Goal: Task Accomplishment & Management: Manage account settings

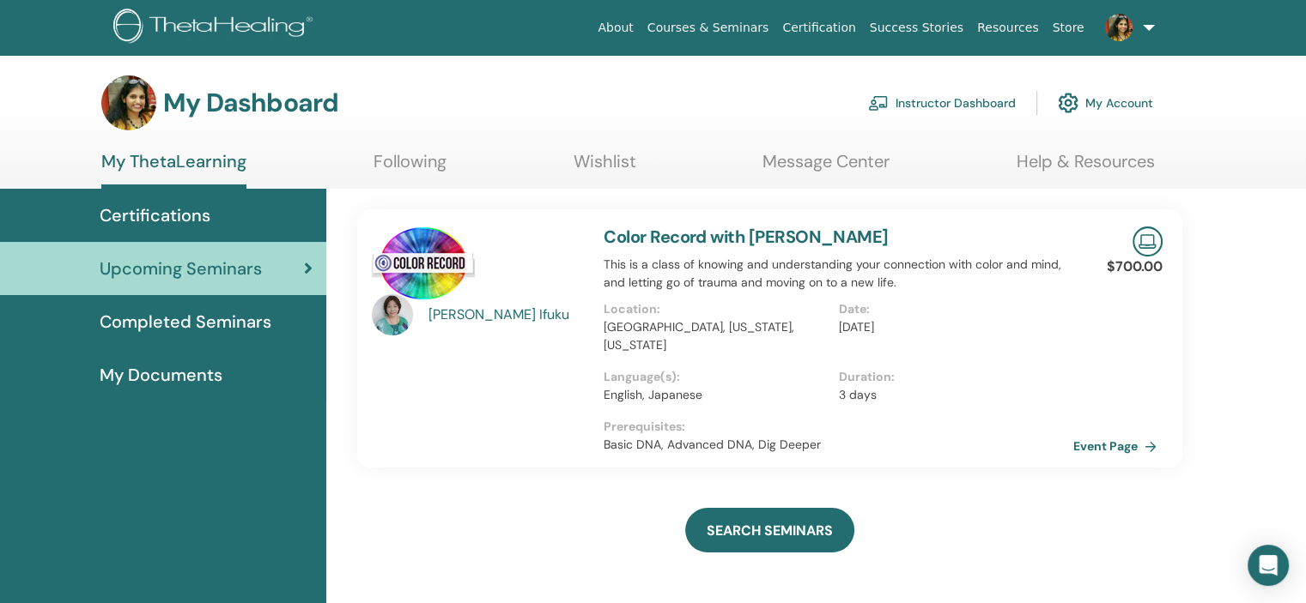
click at [949, 109] on link "Instructor Dashboard" at bounding box center [942, 103] width 148 height 38
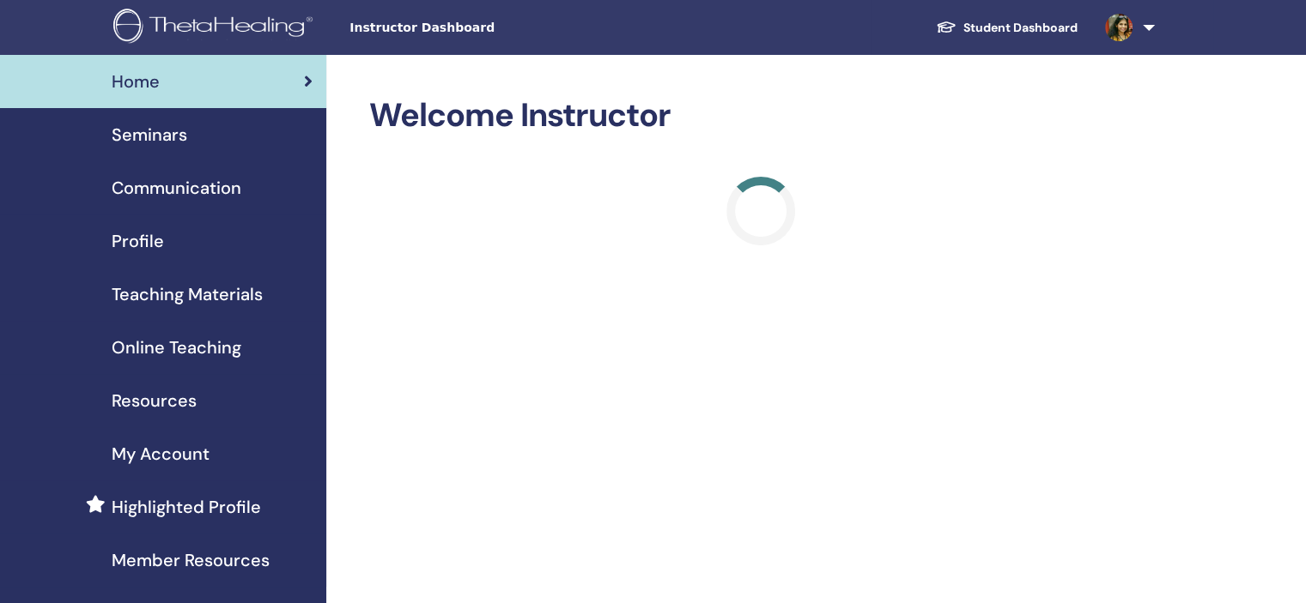
click at [222, 140] on div "Seminars" at bounding box center [163, 135] width 299 height 26
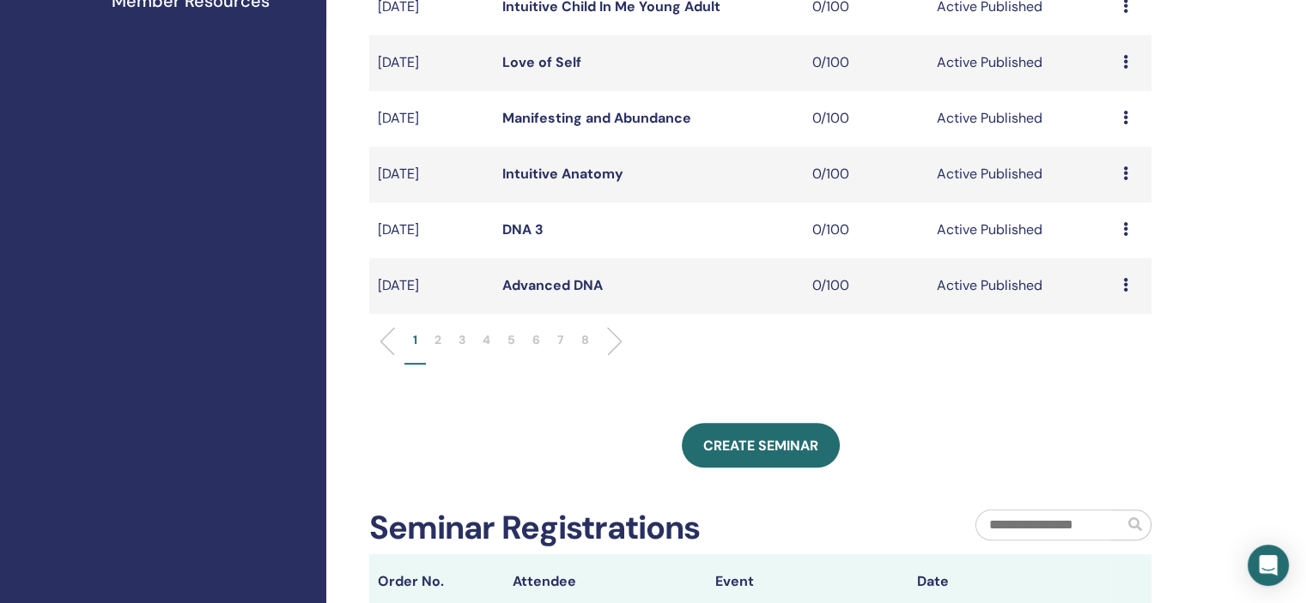
scroll to position [601, 0]
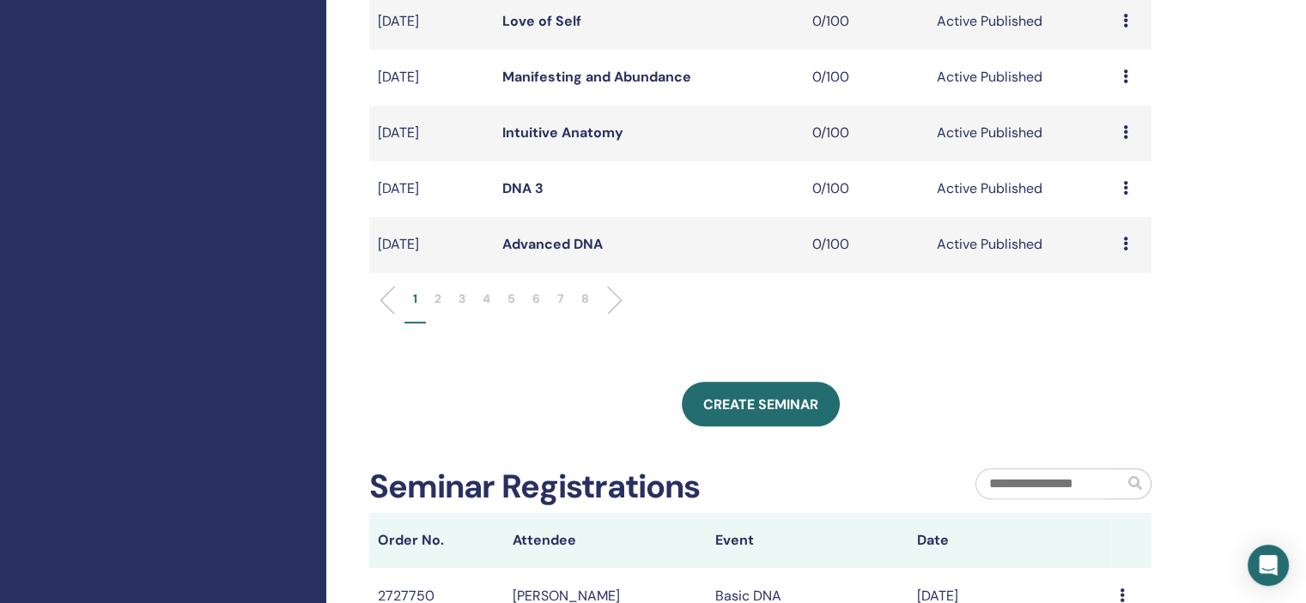
click at [515, 301] on p "5" at bounding box center [511, 299] width 8 height 18
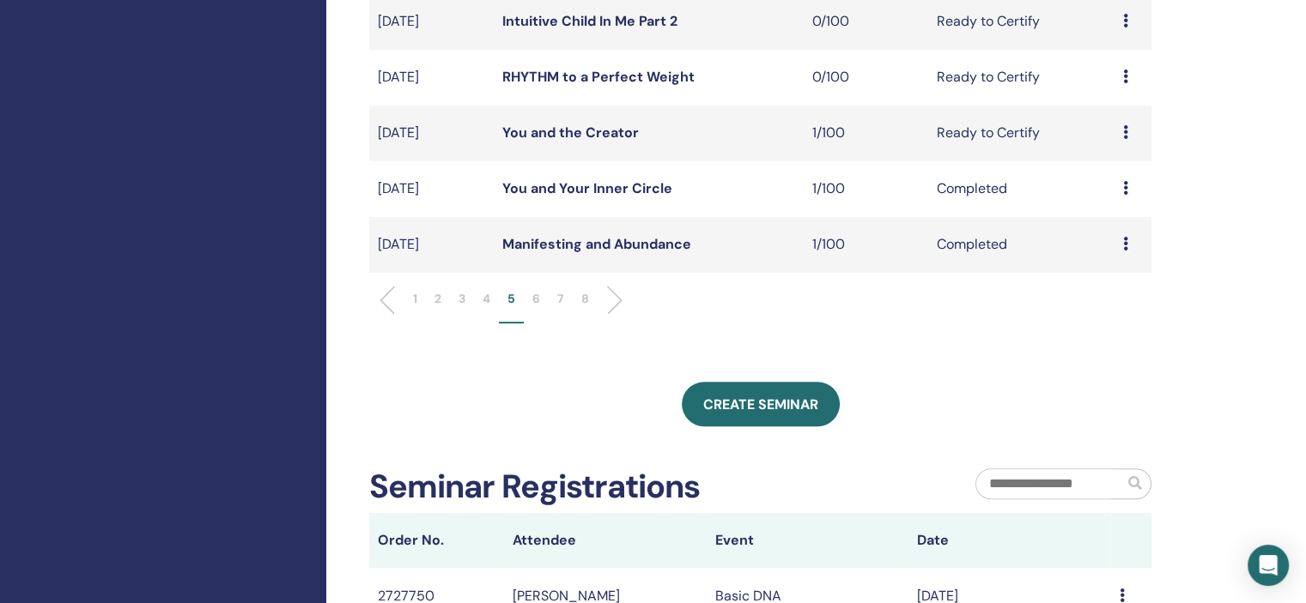
click at [535, 300] on p "6" at bounding box center [536, 299] width 8 height 18
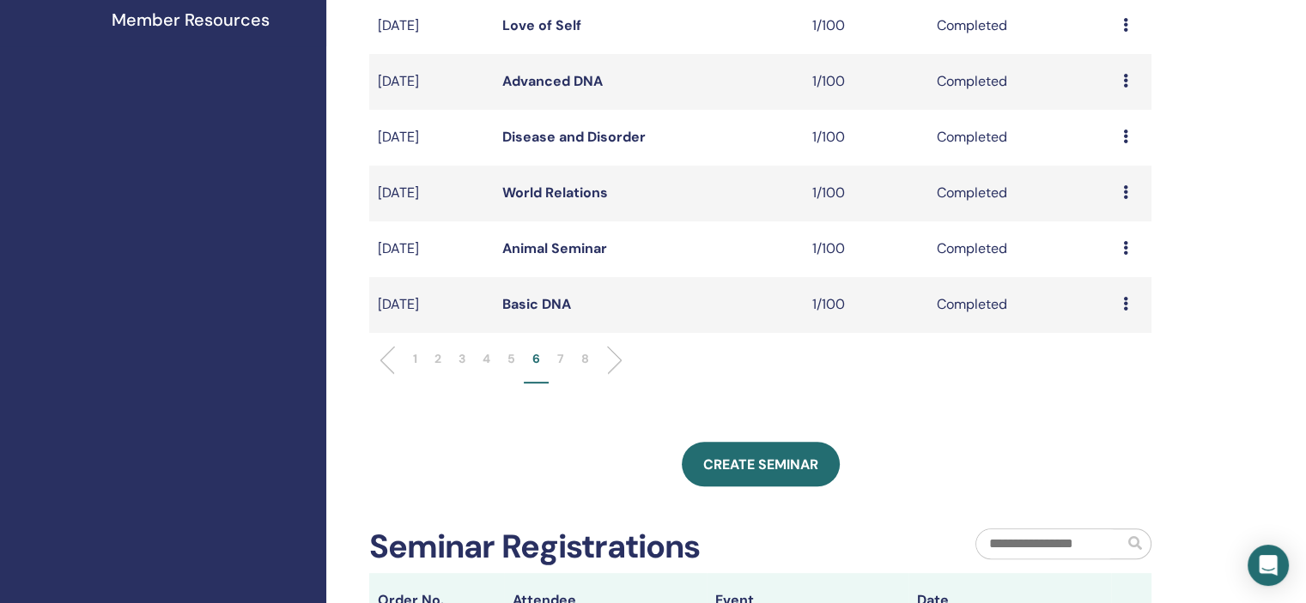
scroll to position [515, 0]
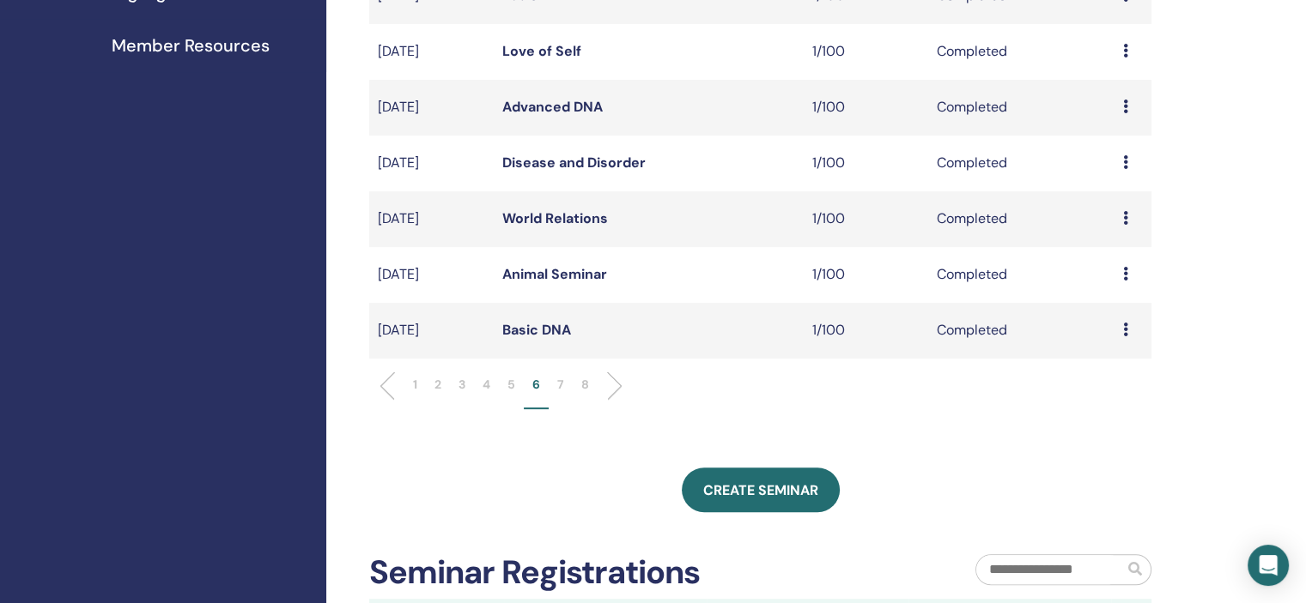
click at [1128, 155] on div "Preview Attendees" at bounding box center [1133, 163] width 20 height 21
click at [1109, 199] on link "Attendees" at bounding box center [1115, 195] width 65 height 18
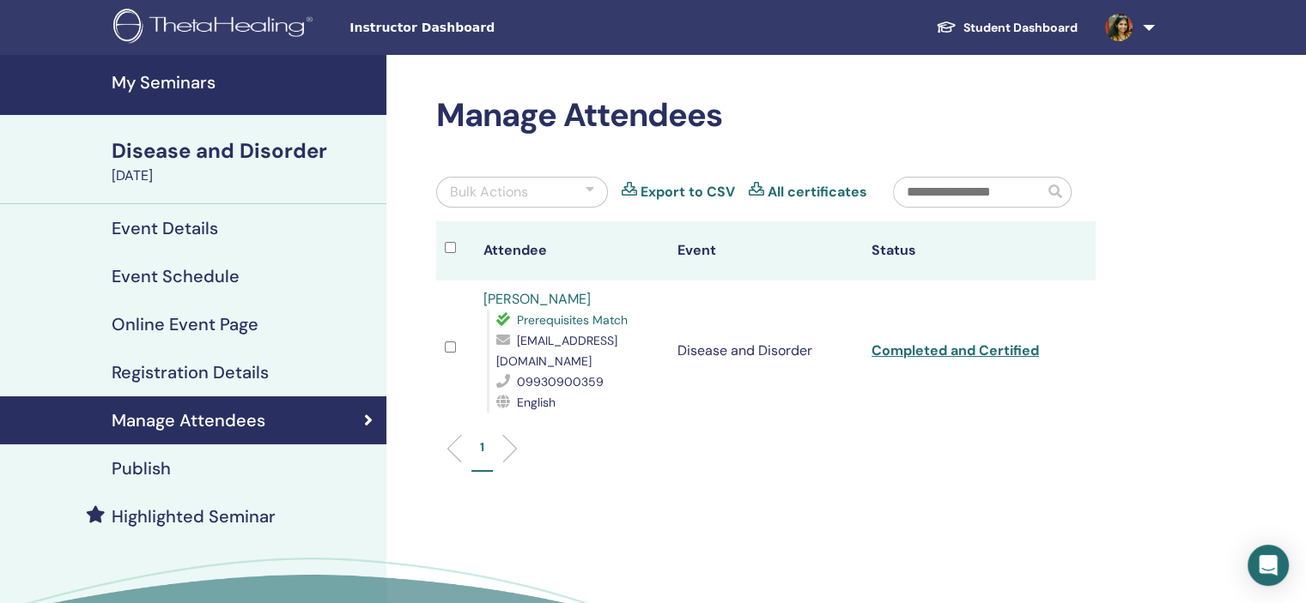
click at [532, 294] on link "[PERSON_NAME]" at bounding box center [536, 299] width 107 height 18
